Goal: Entertainment & Leisure: Consume media (video, audio)

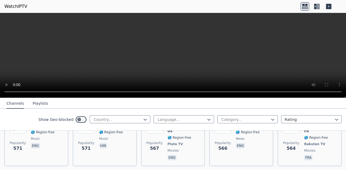
scroll to position [2011, 0]
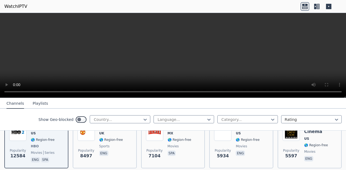
scroll to position [71, 0]
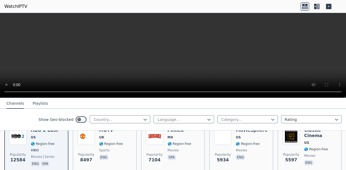
click at [42, 104] on button "Playlists" at bounding box center [40, 104] width 15 height 10
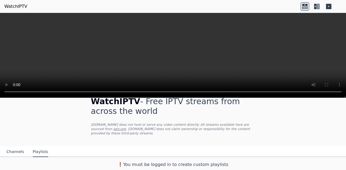
scroll to position [11, 0]
click at [14, 151] on button "Channels" at bounding box center [15, 152] width 18 height 10
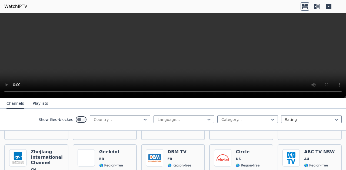
scroll to position [2738, 0]
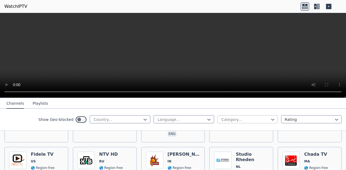
click at [247, 120] on div at bounding box center [245, 119] width 49 height 5
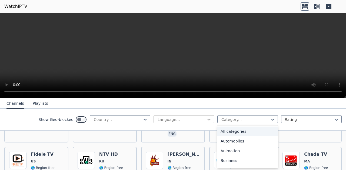
click at [207, 121] on icon at bounding box center [208, 119] width 5 height 5
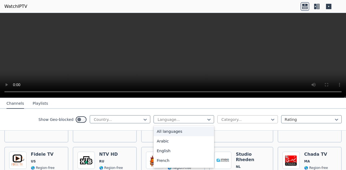
click at [238, 121] on div at bounding box center [245, 119] width 49 height 5
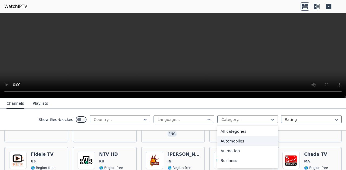
click at [235, 142] on div "Automobiles" at bounding box center [247, 141] width 60 height 10
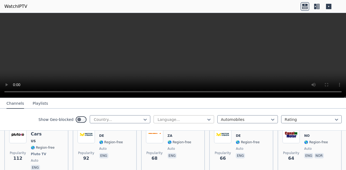
scroll to position [257, 0]
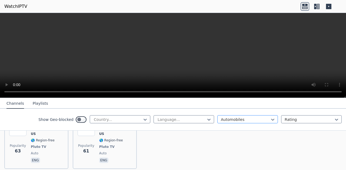
click at [231, 118] on div at bounding box center [245, 119] width 49 height 5
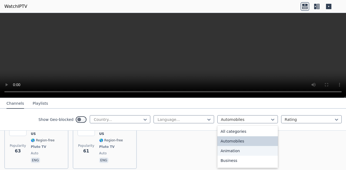
click at [228, 150] on div "Animation" at bounding box center [247, 151] width 60 height 10
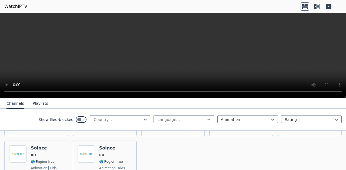
scroll to position [317, 0]
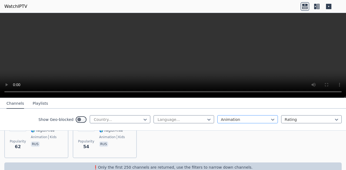
click at [233, 118] on div at bounding box center [245, 119] width 49 height 5
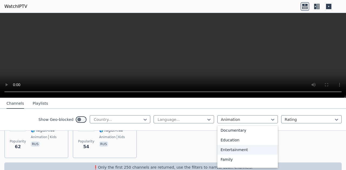
scroll to position [82, 0]
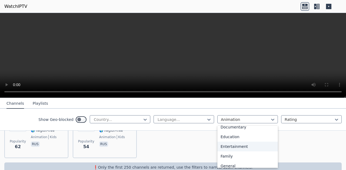
click at [225, 147] on div "Entertainment" at bounding box center [247, 147] width 60 height 10
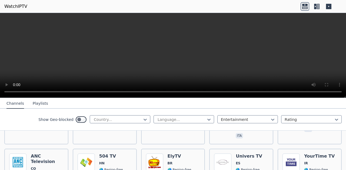
scroll to position [1012, 0]
click at [99, 158] on div "Popularity 73 504 TV HN 🌎 Region-free entertainment spa" at bounding box center [104, 173] width 54 height 39
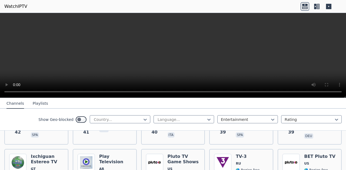
scroll to position [1838, 0]
